Goal: Task Accomplishment & Management: Complete application form

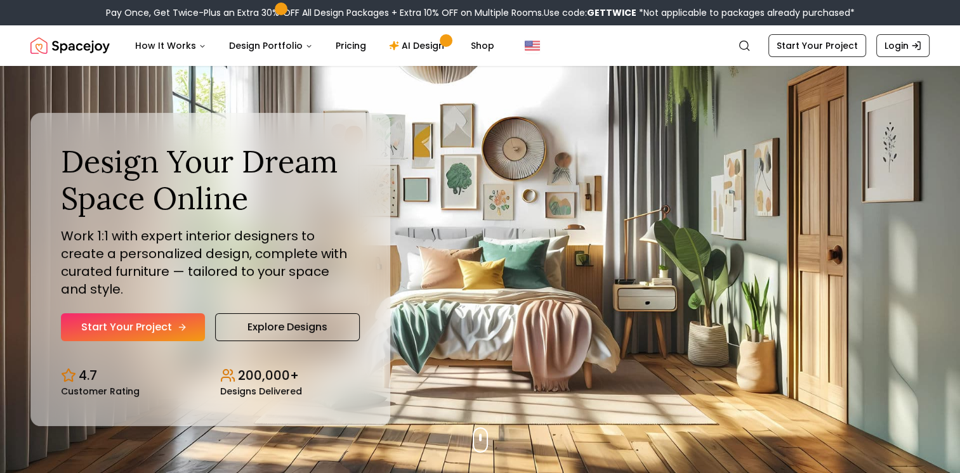
click at [142, 317] on link "Start Your Project" at bounding box center [133, 327] width 144 height 28
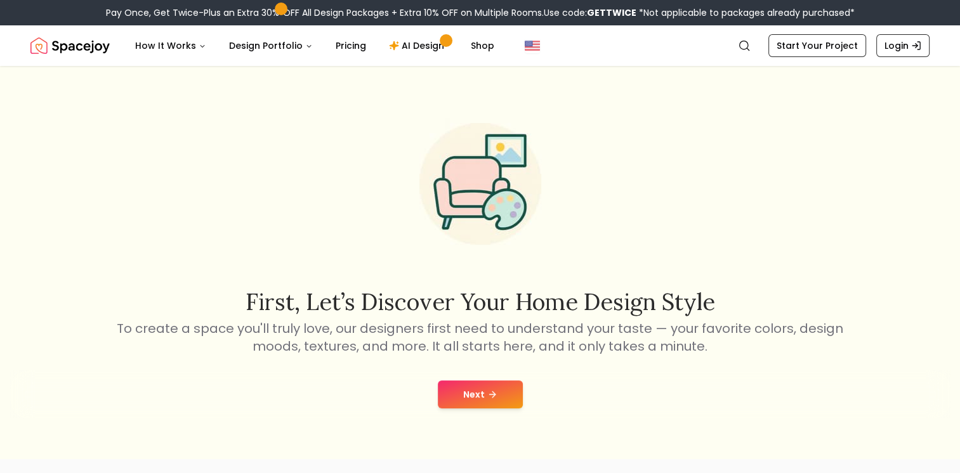
click at [459, 404] on button "Next" at bounding box center [480, 395] width 85 height 28
